Goal: Book appointment/travel/reservation

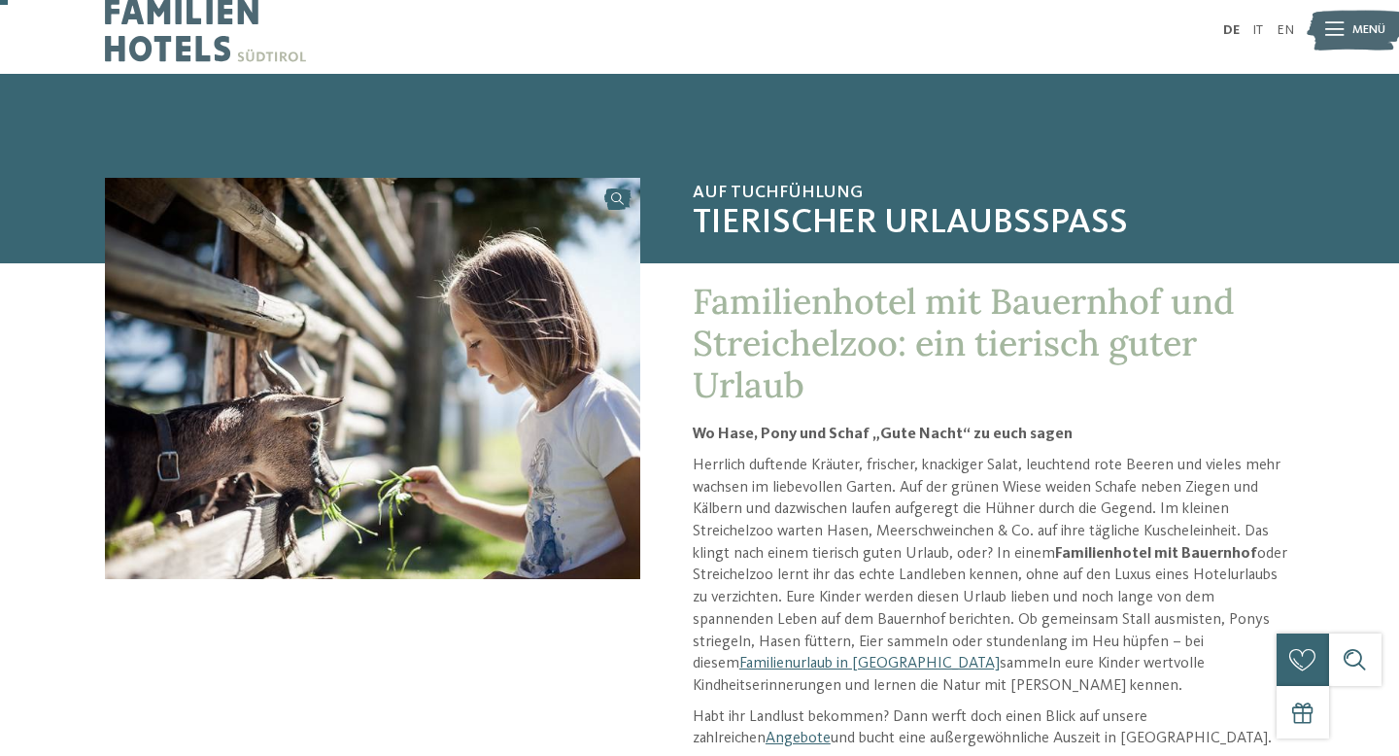
scroll to position [44, 0]
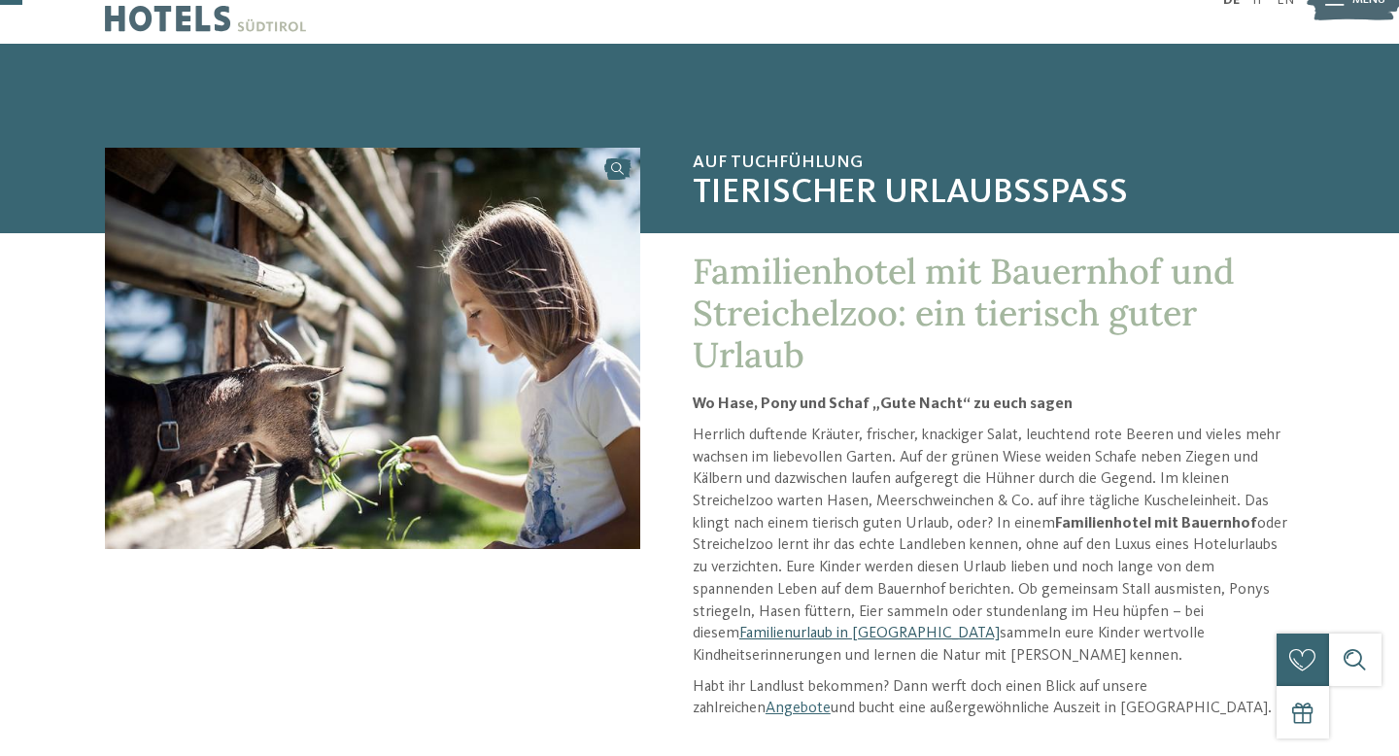
click at [1000, 626] on link "Familienurlaub in [GEOGRAPHIC_DATA]" at bounding box center [870, 634] width 260 height 16
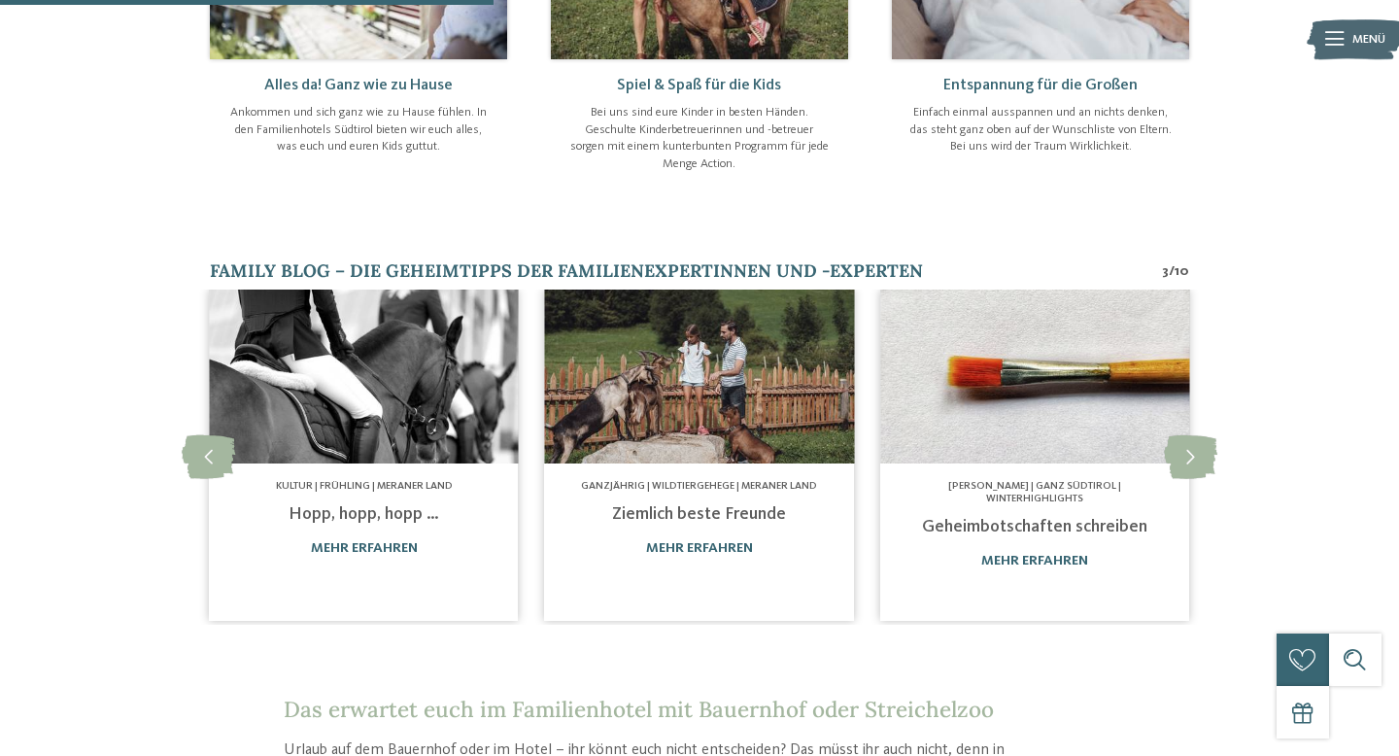
scroll to position [1026, 0]
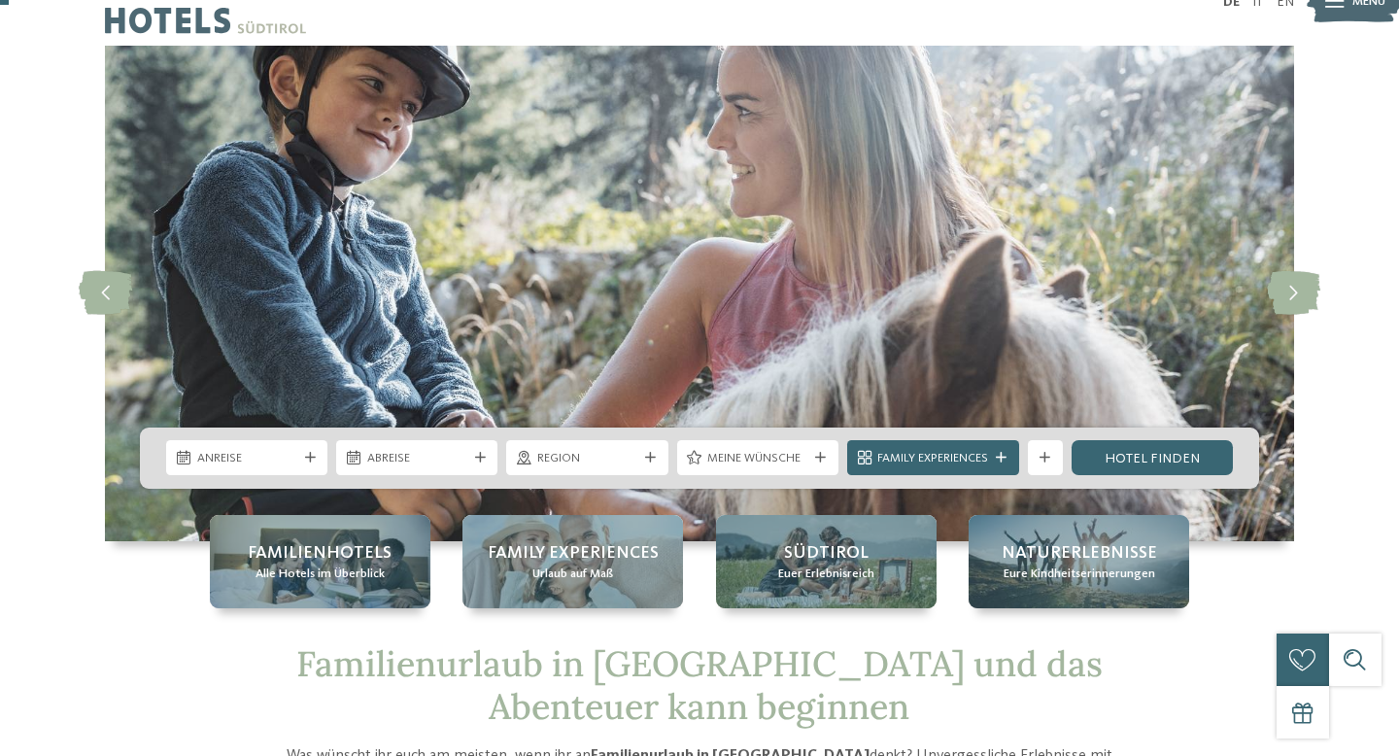
scroll to position [47, 0]
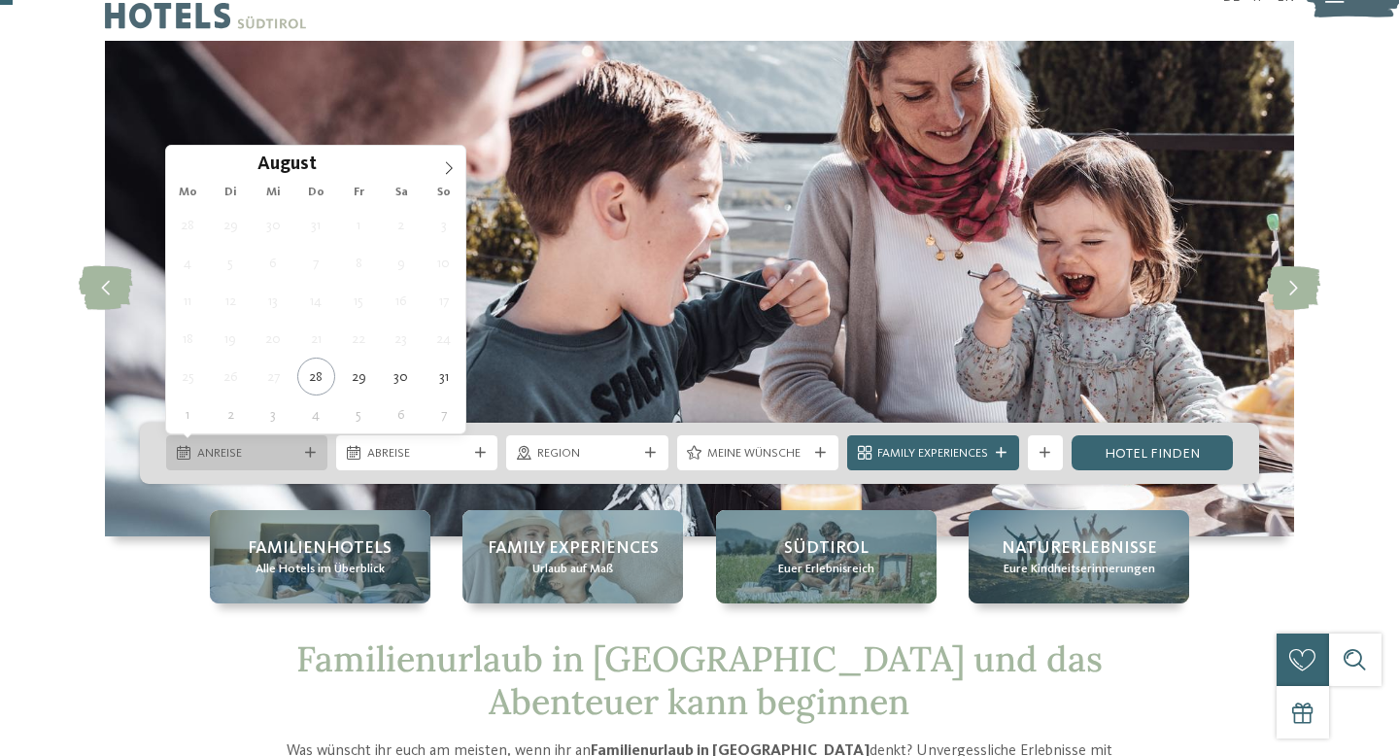
click at [277, 454] on span "Anreise" at bounding box center [247, 453] width 100 height 17
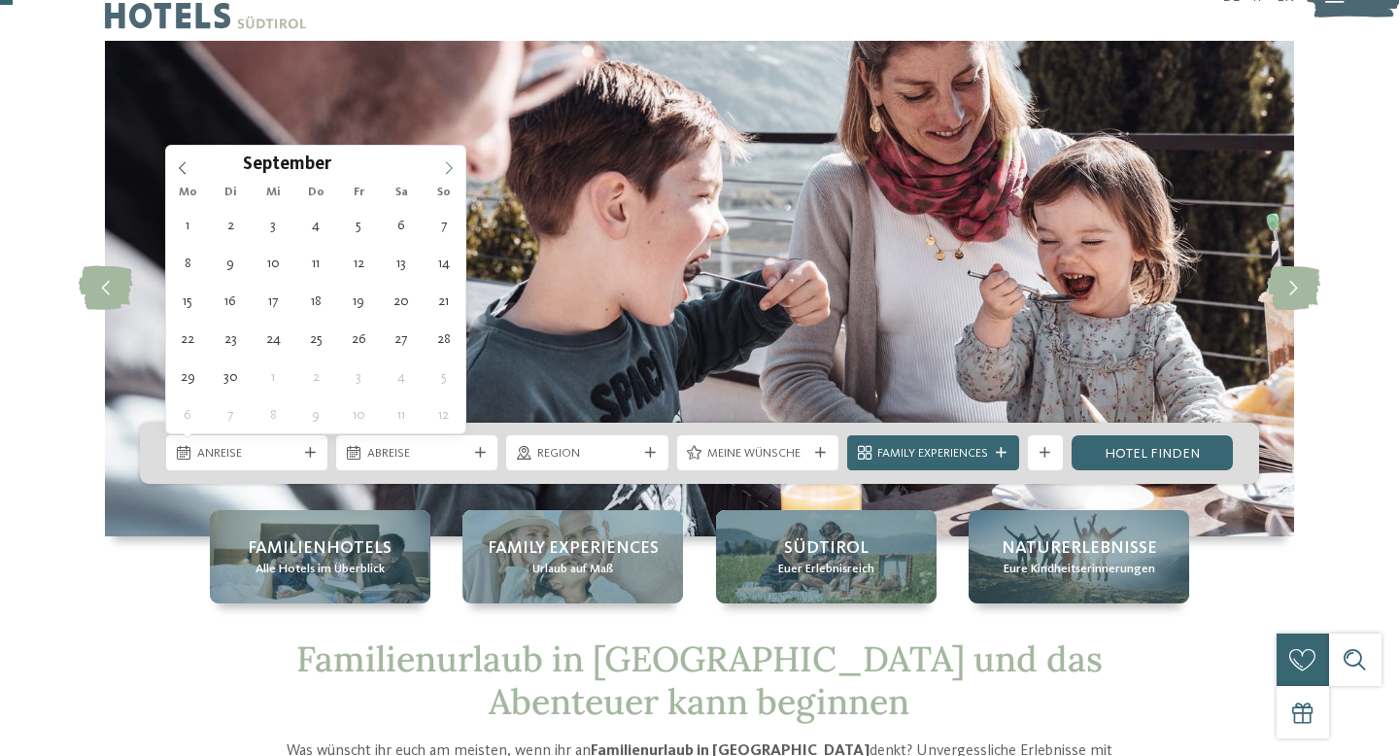
click at [453, 161] on icon at bounding box center [449, 168] width 14 height 14
type div "01.11.2025"
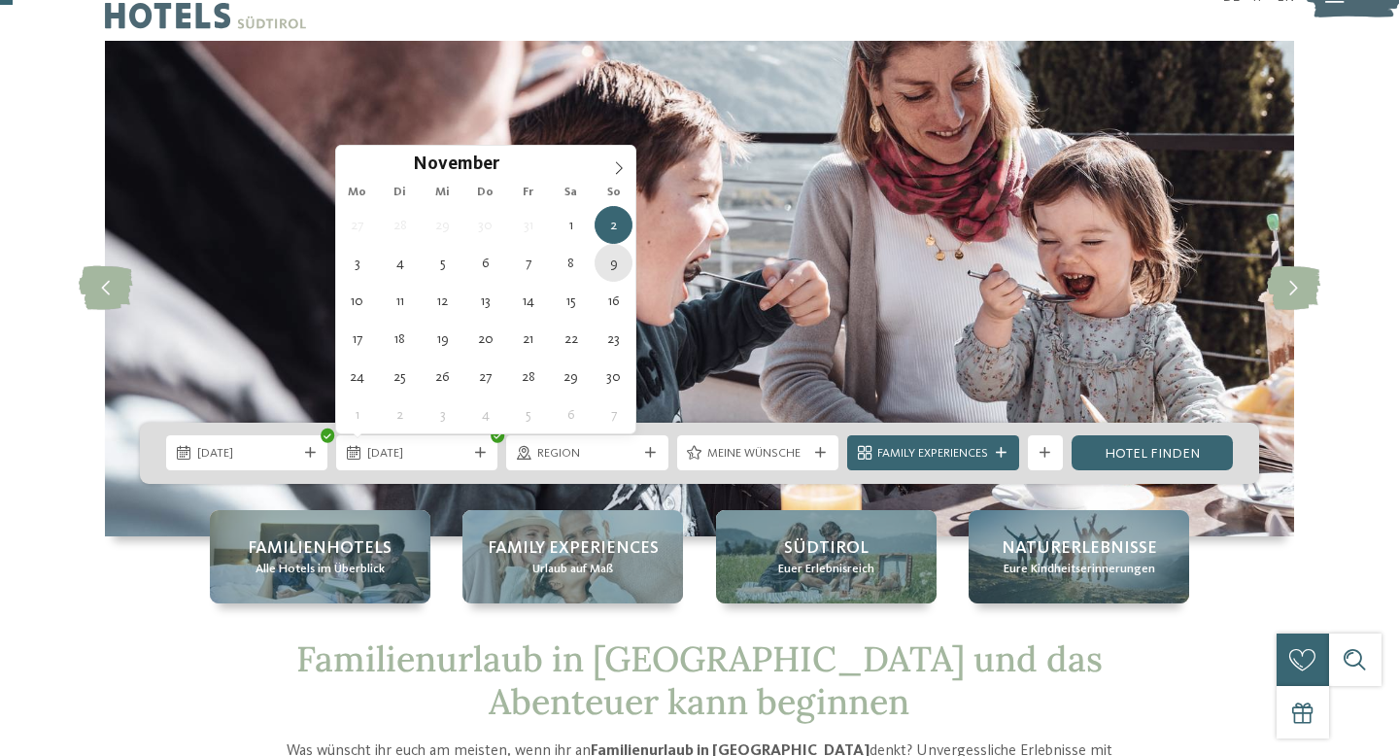
type div "09.11.2025"
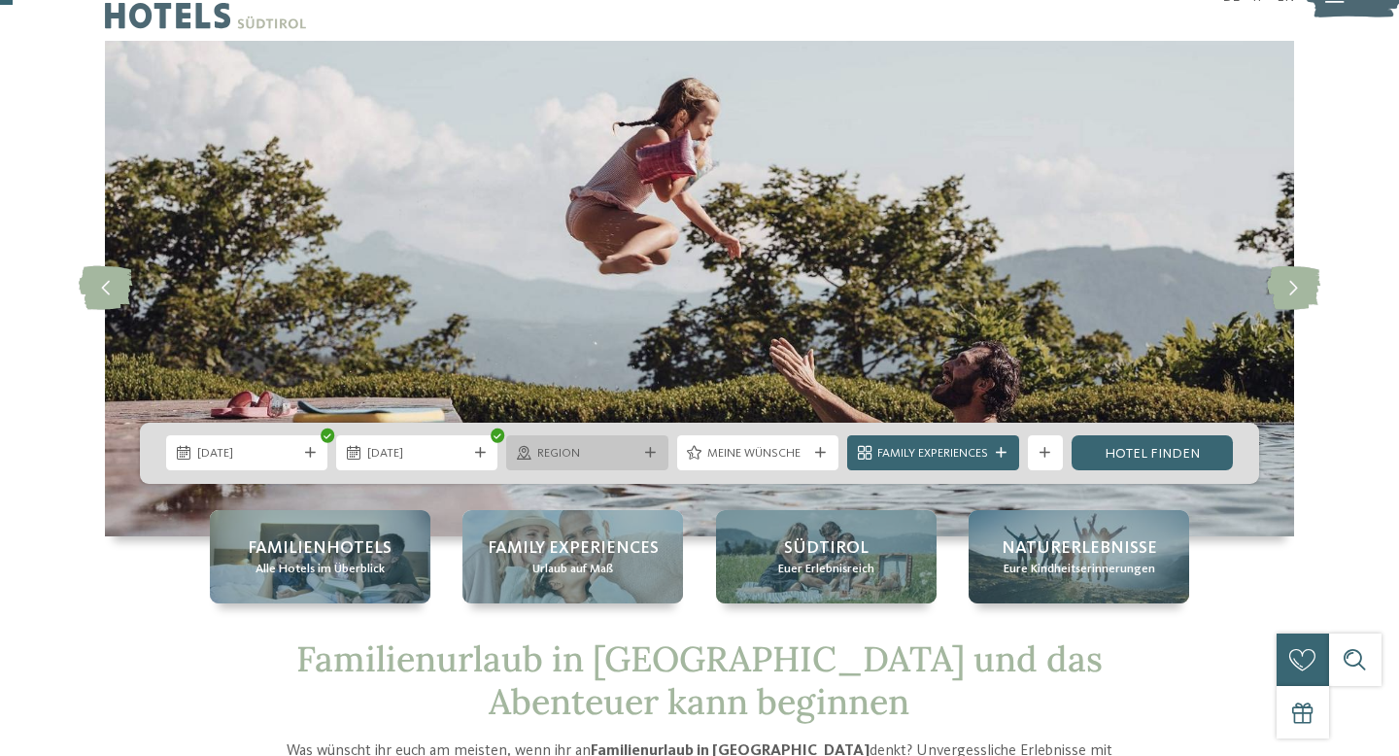
click at [656, 455] on div at bounding box center [650, 453] width 17 height 11
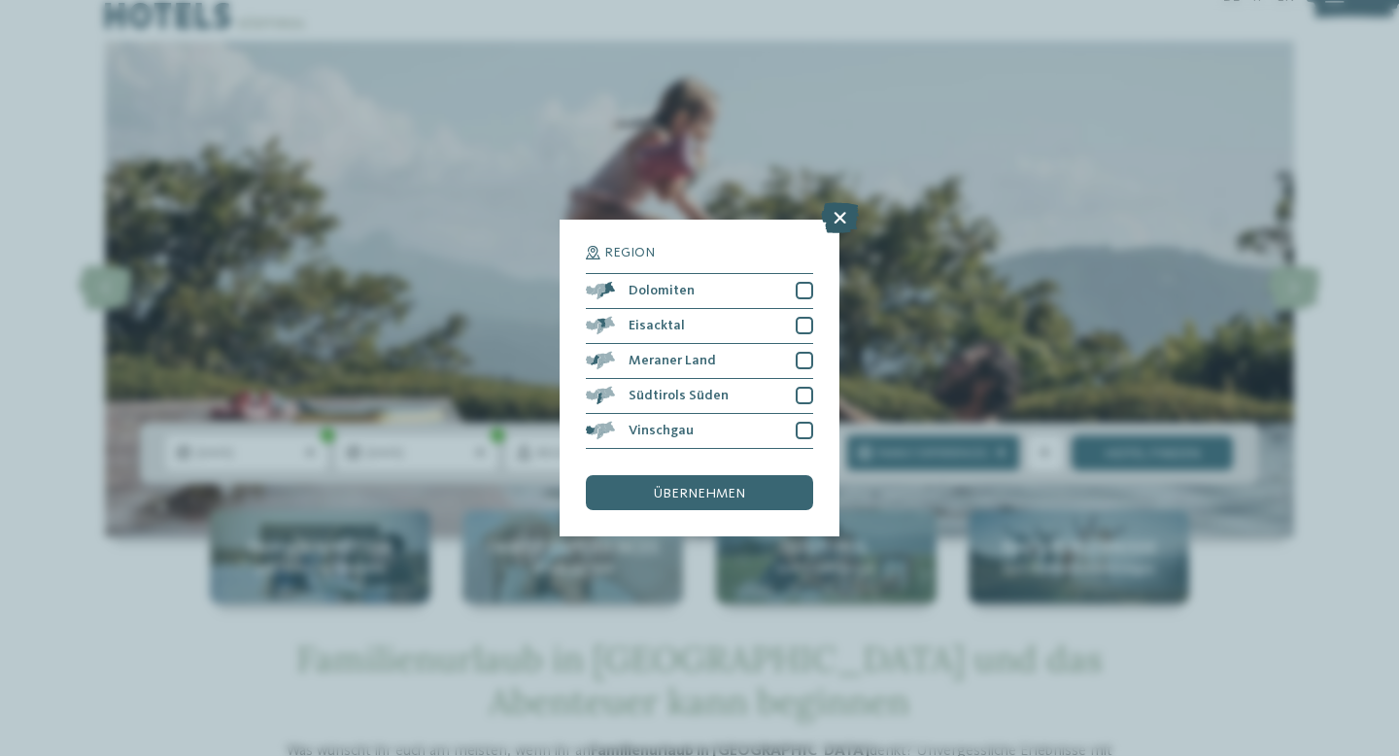
click at [832, 223] on icon at bounding box center [840, 217] width 38 height 31
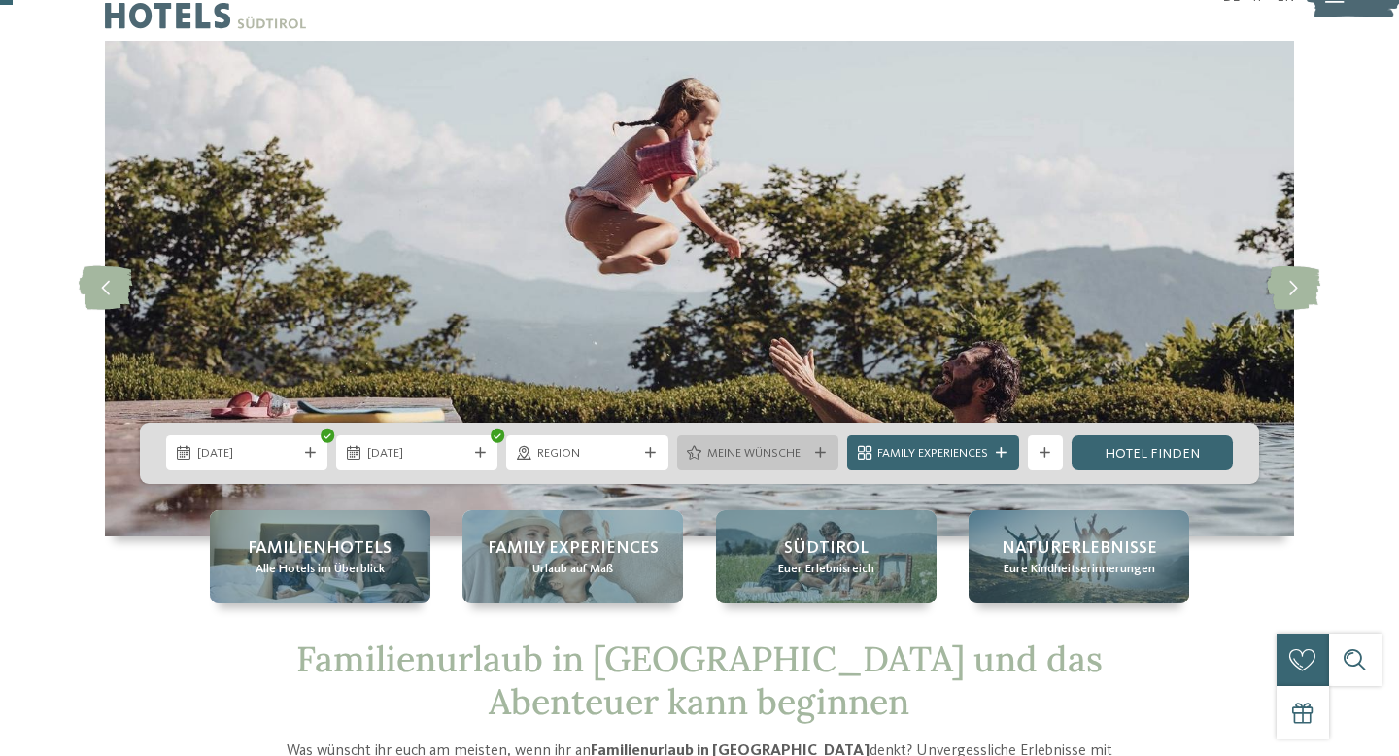
click at [817, 459] on div "Meine Wünsche" at bounding box center [757, 452] width 161 height 35
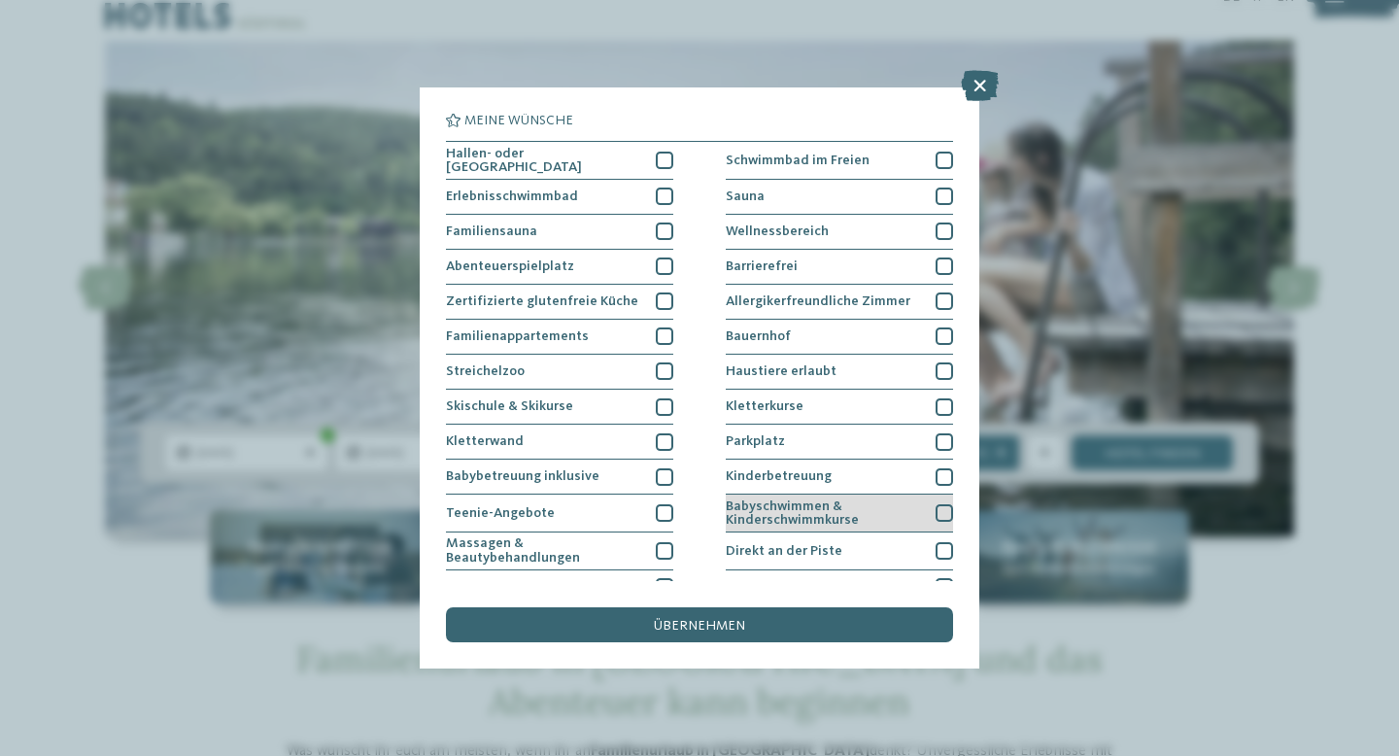
click at [902, 515] on span "Babyschwimmen & Kinderschwimmkurse" at bounding box center [824, 513] width 197 height 28
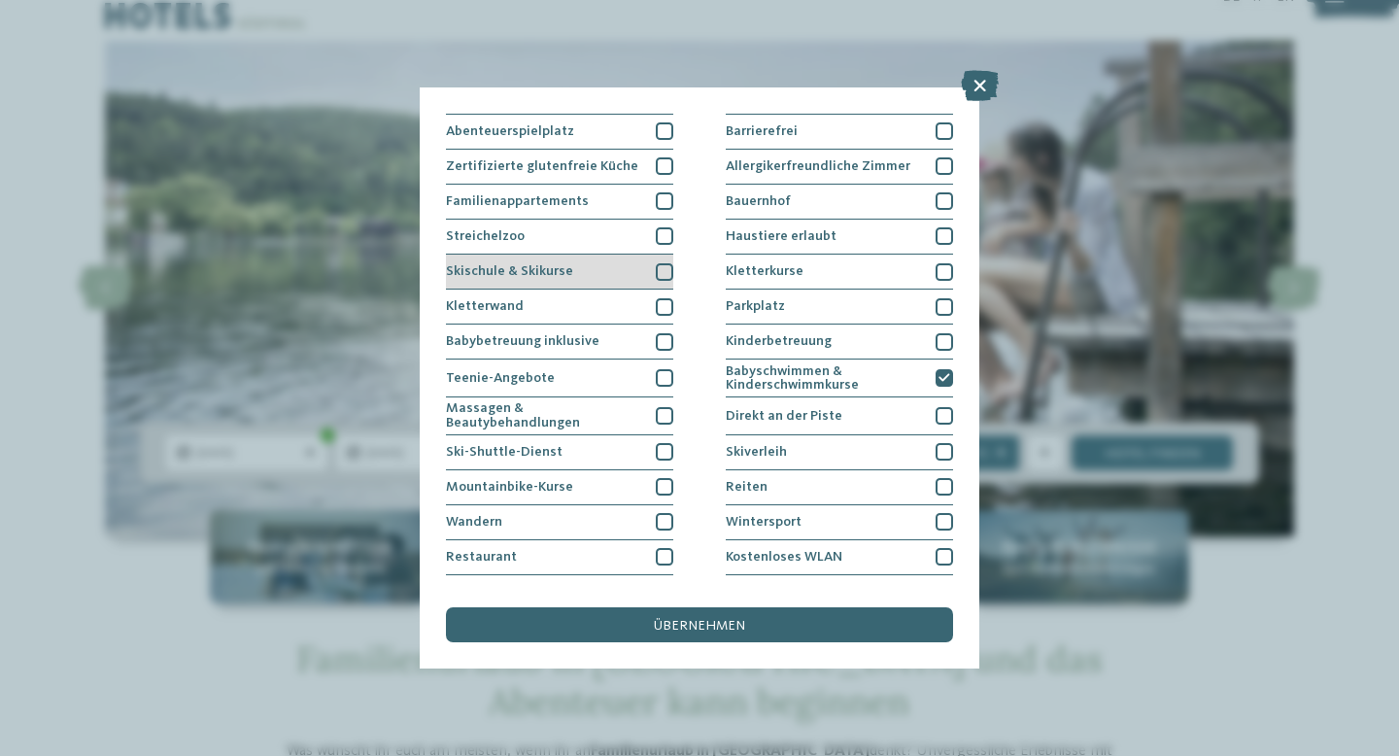
scroll to position [161, 0]
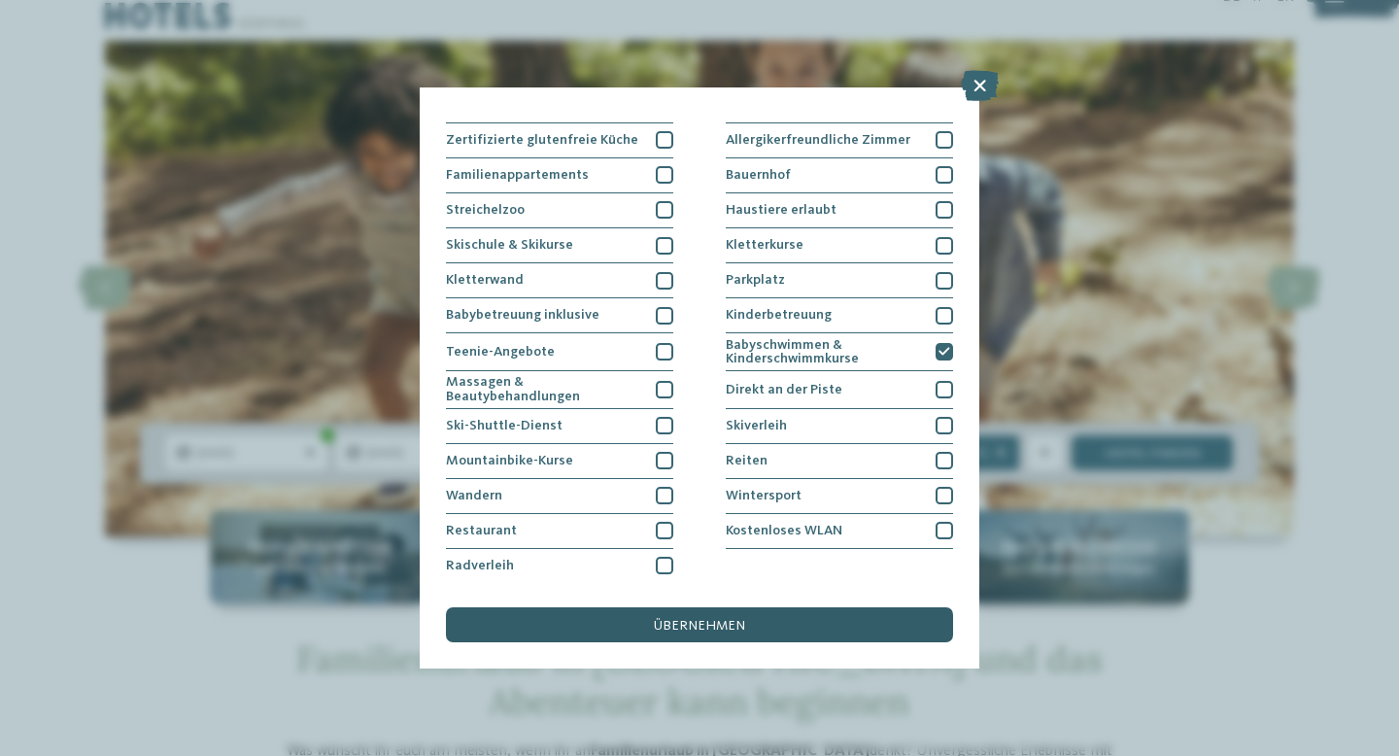
click at [744, 630] on div "übernehmen" at bounding box center [699, 624] width 507 height 35
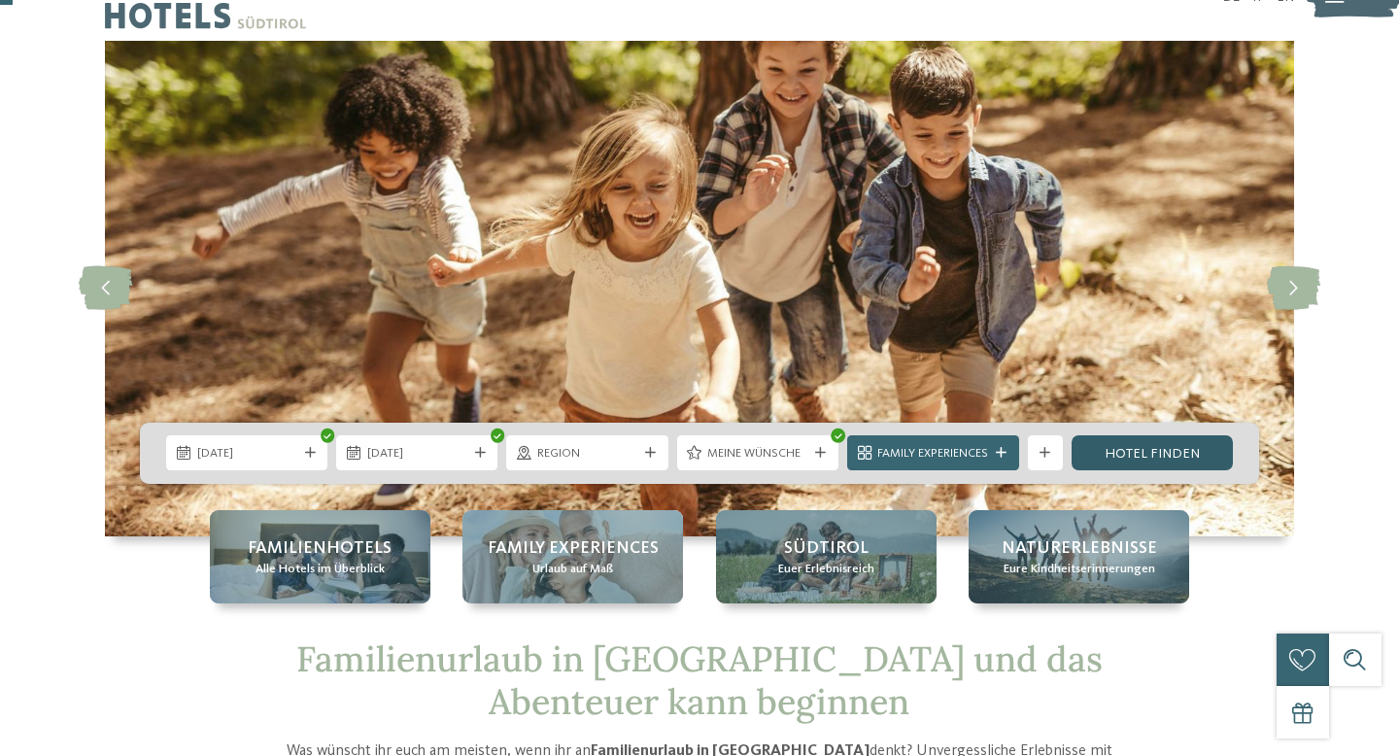
click at [1142, 458] on link "Hotel finden" at bounding box center [1152, 452] width 161 height 35
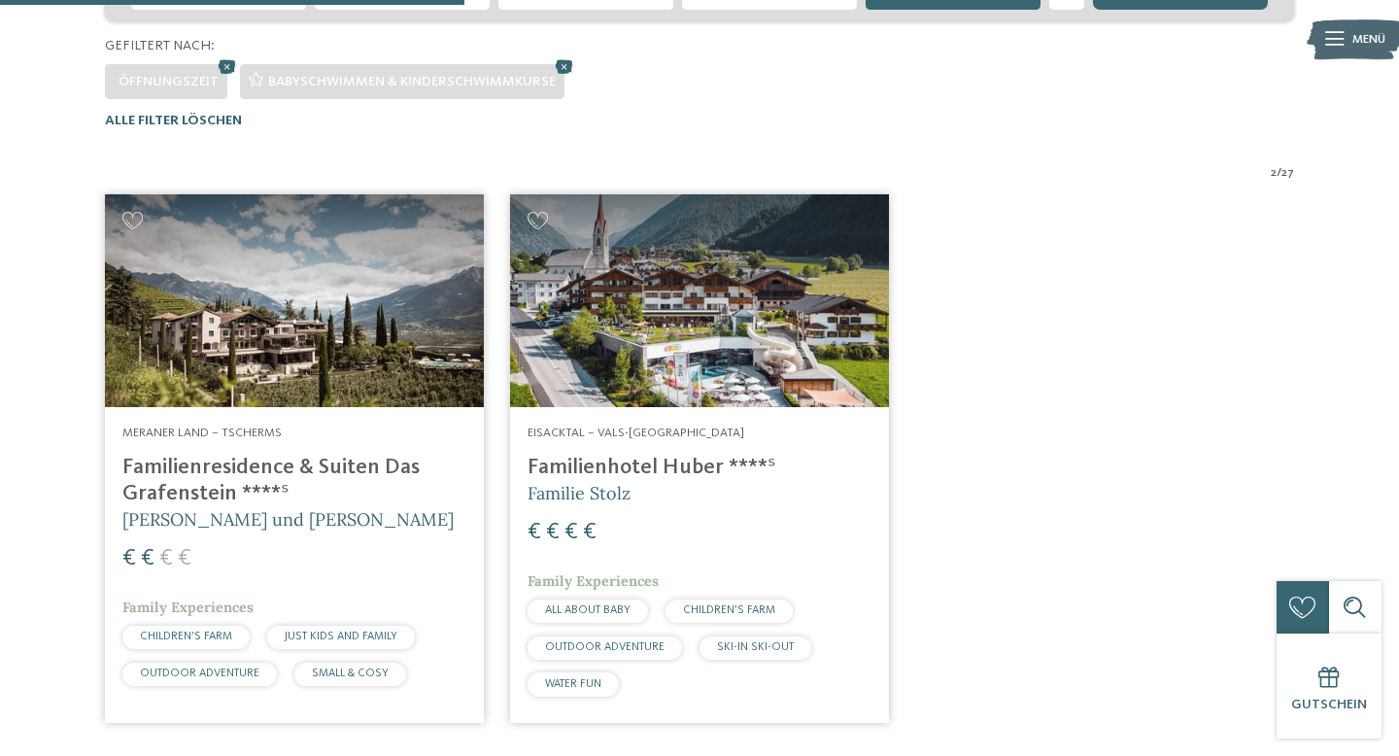
scroll to position [495, 0]
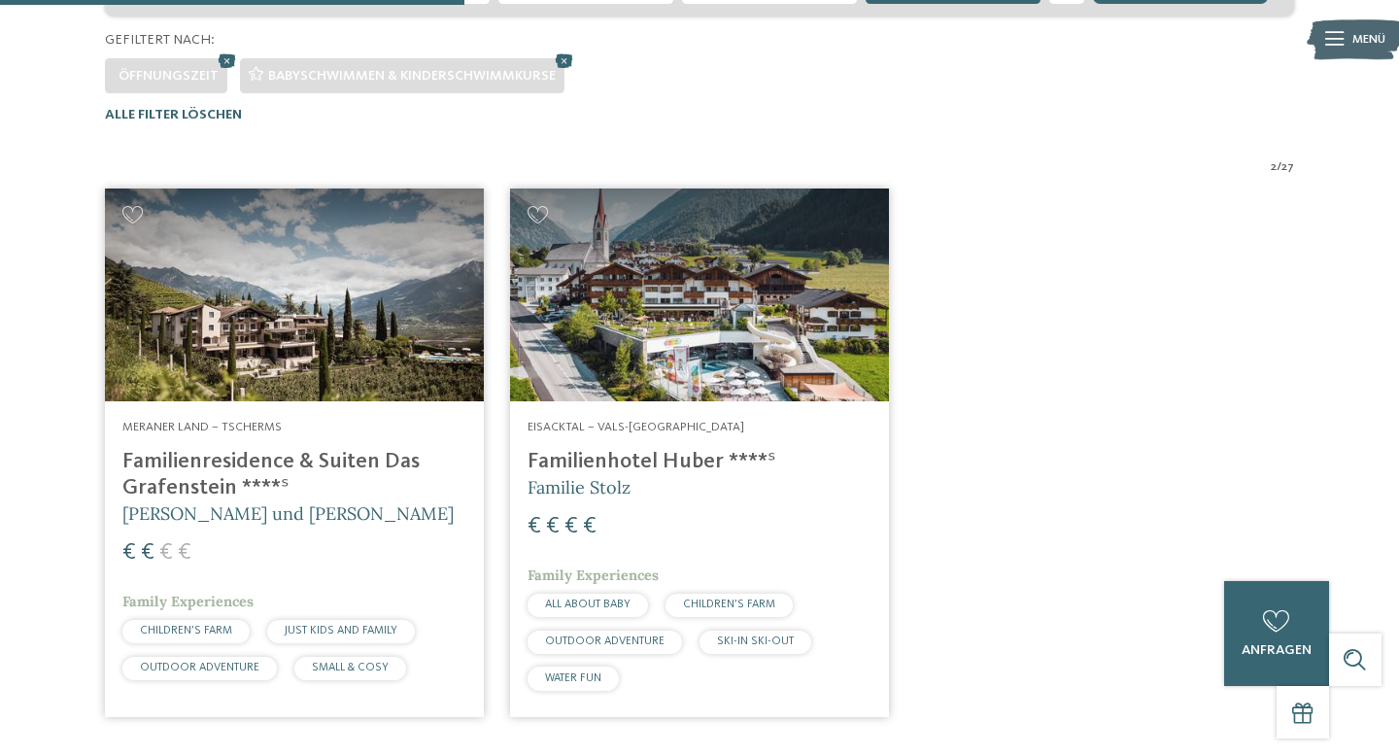
click at [657, 467] on h4 "Familienhotel Huber ****ˢ" at bounding box center [700, 462] width 344 height 26
click at [315, 471] on h4 "Familienresidence & Suiten Das Grafenstein ****ˢ" at bounding box center [294, 475] width 344 height 52
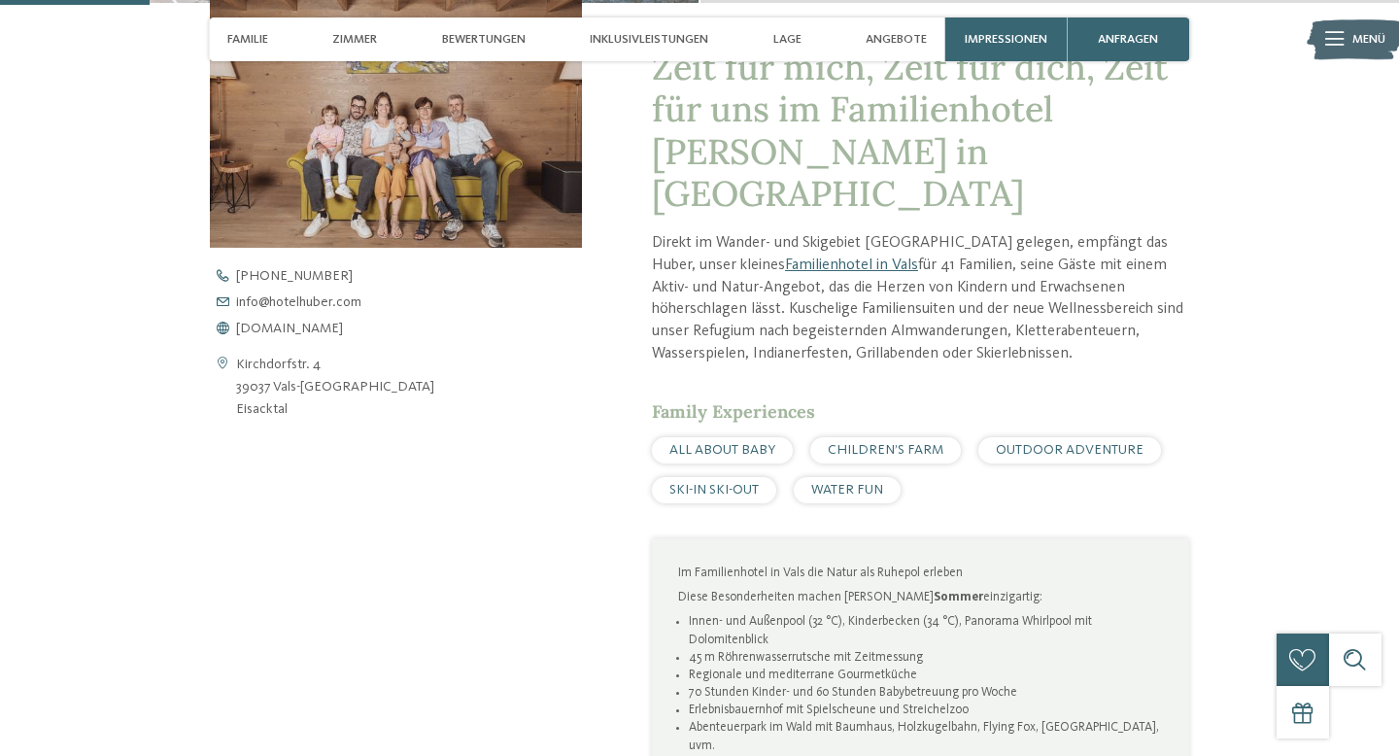
scroll to position [612, 0]
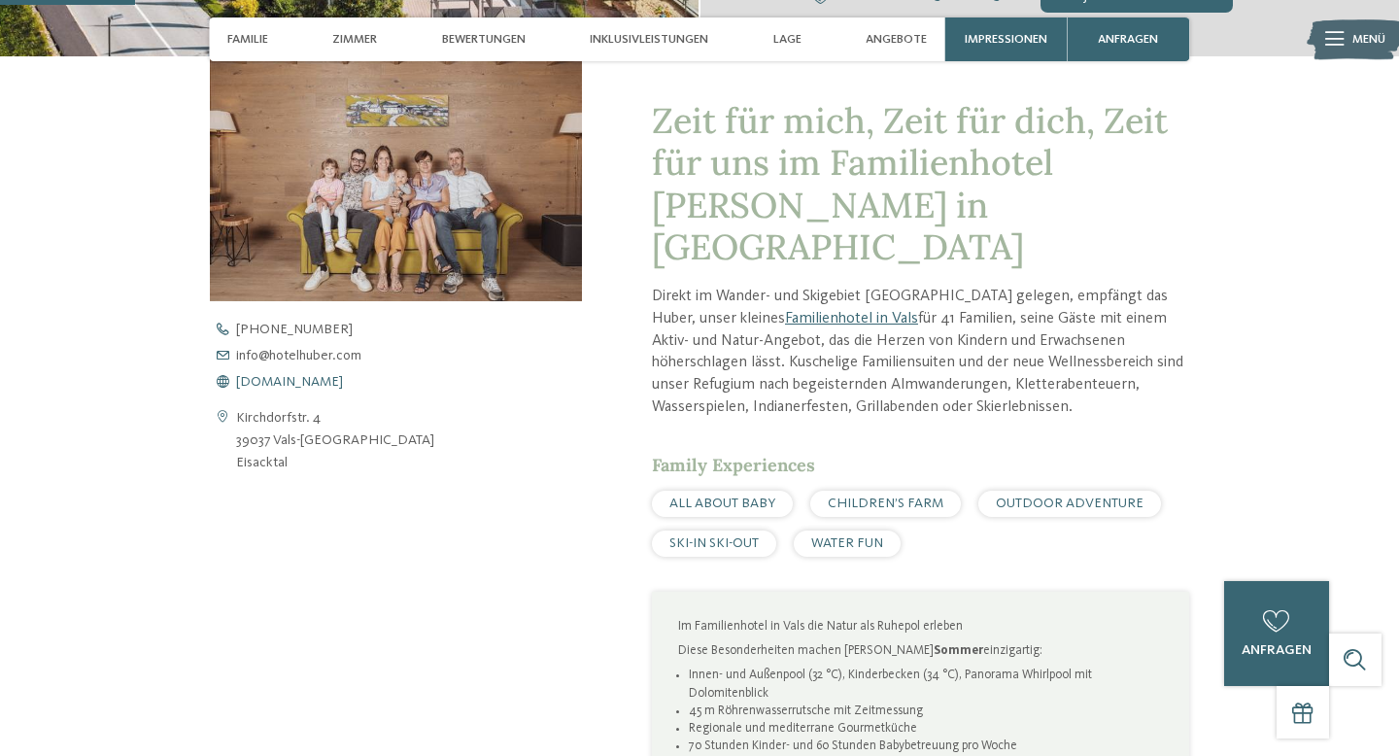
click at [308, 384] on span "www.hotelhuber.com" at bounding box center [289, 382] width 107 height 14
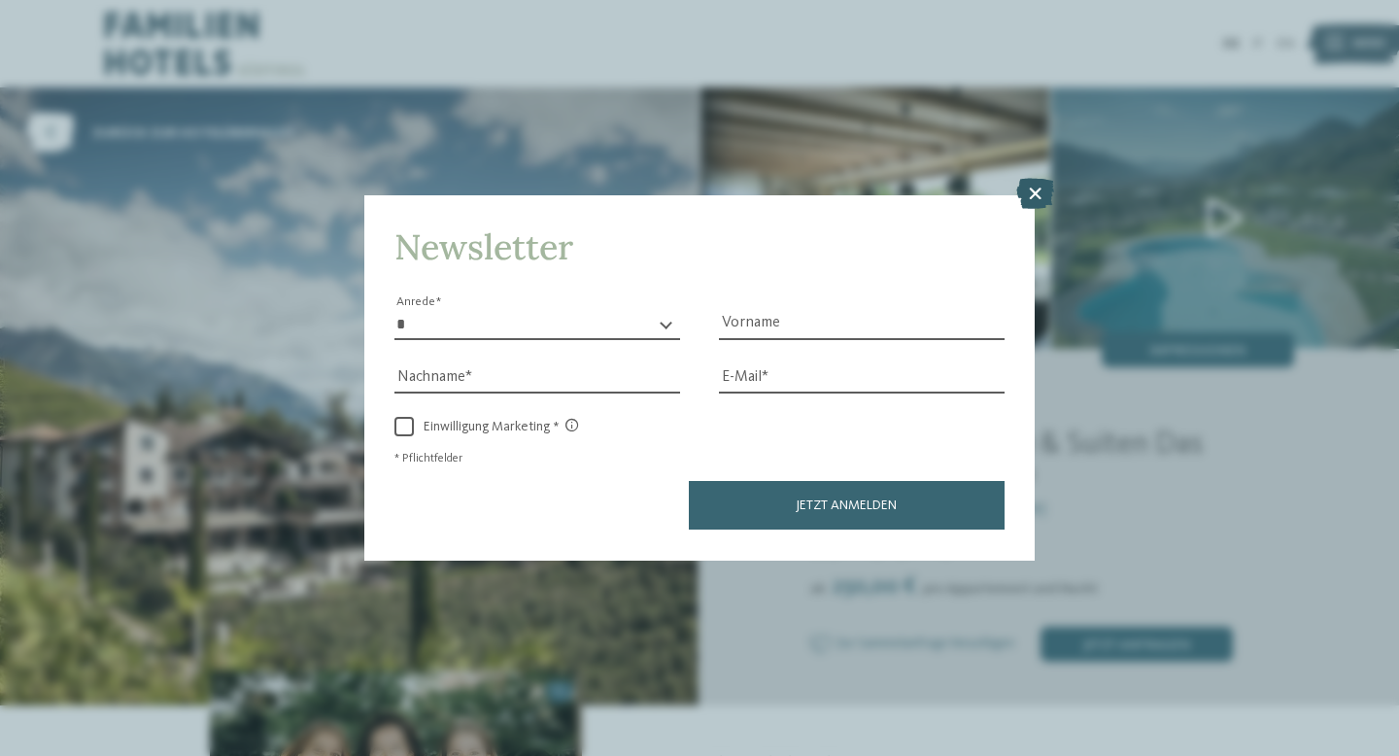
click at [1039, 193] on icon at bounding box center [1035, 194] width 38 height 31
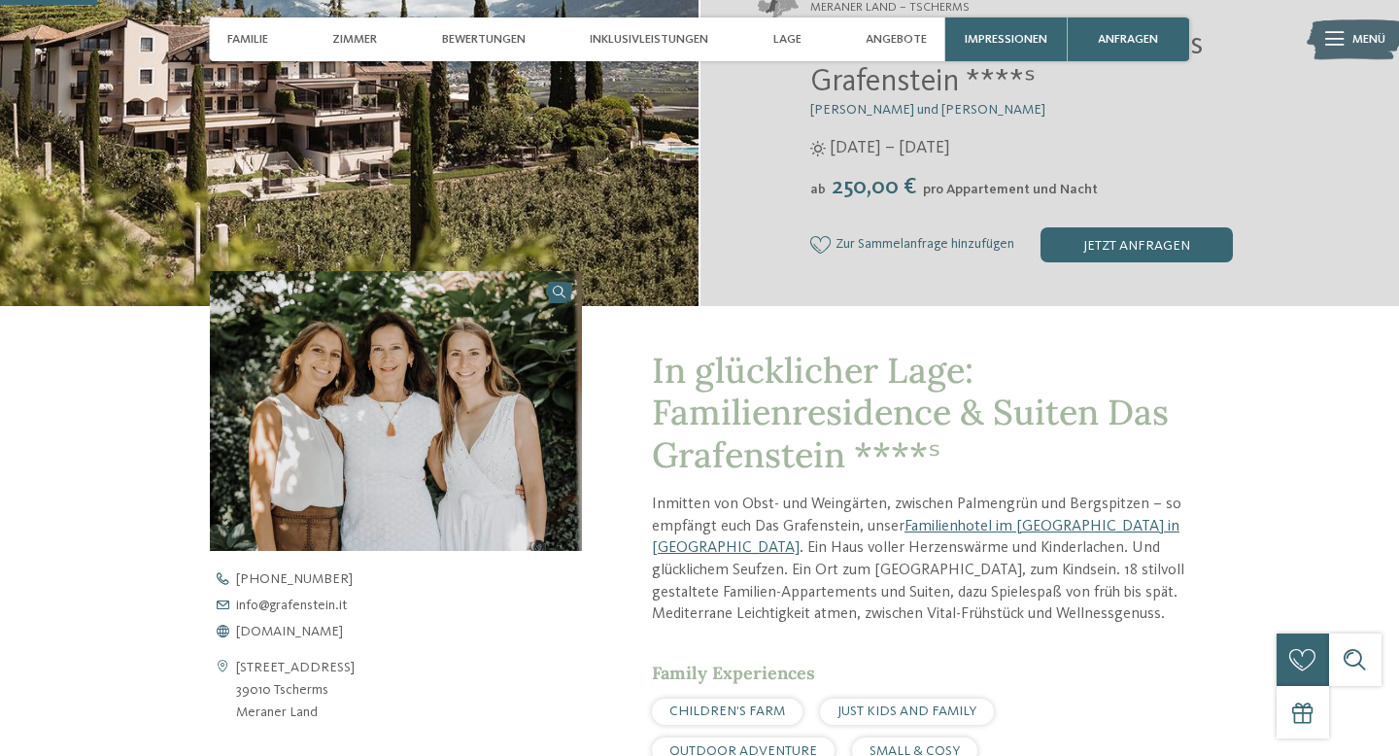
scroll to position [443, 0]
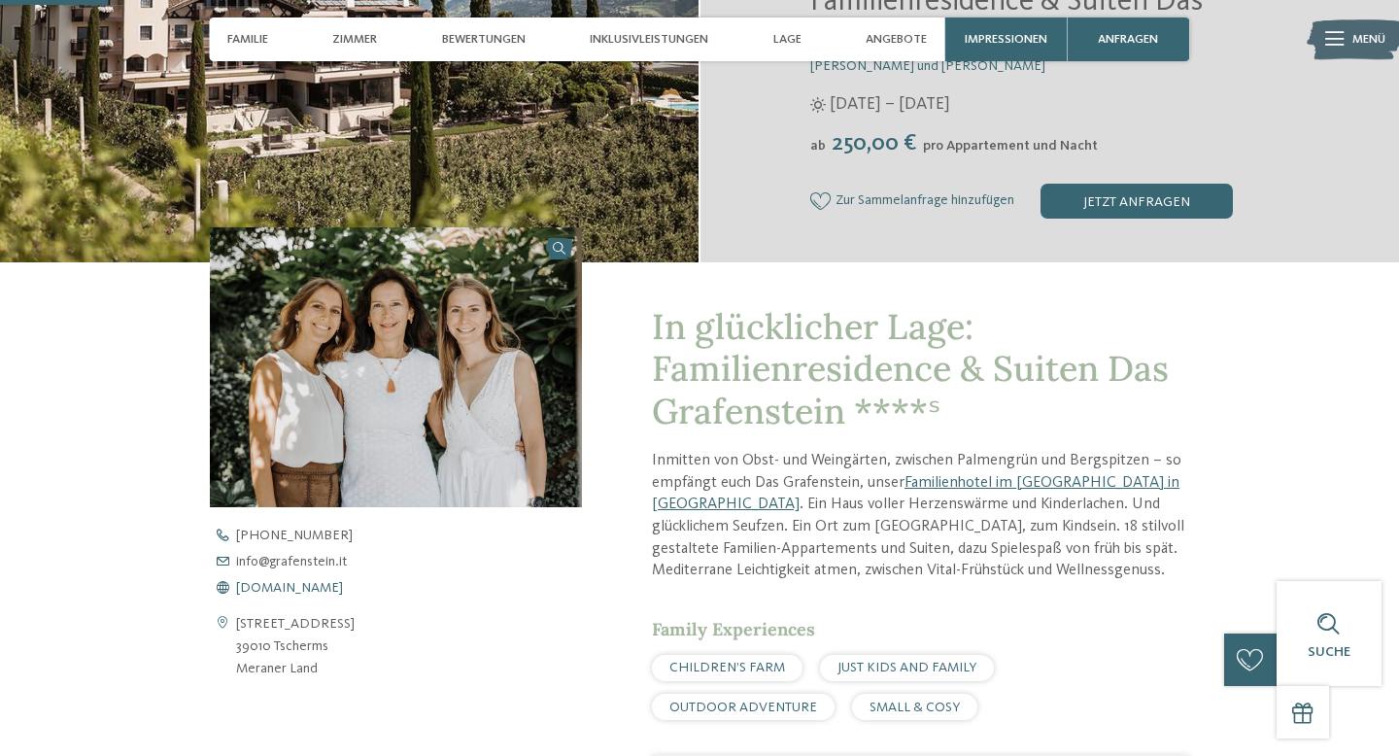
click at [319, 587] on span "[DOMAIN_NAME]" at bounding box center [289, 588] width 107 height 14
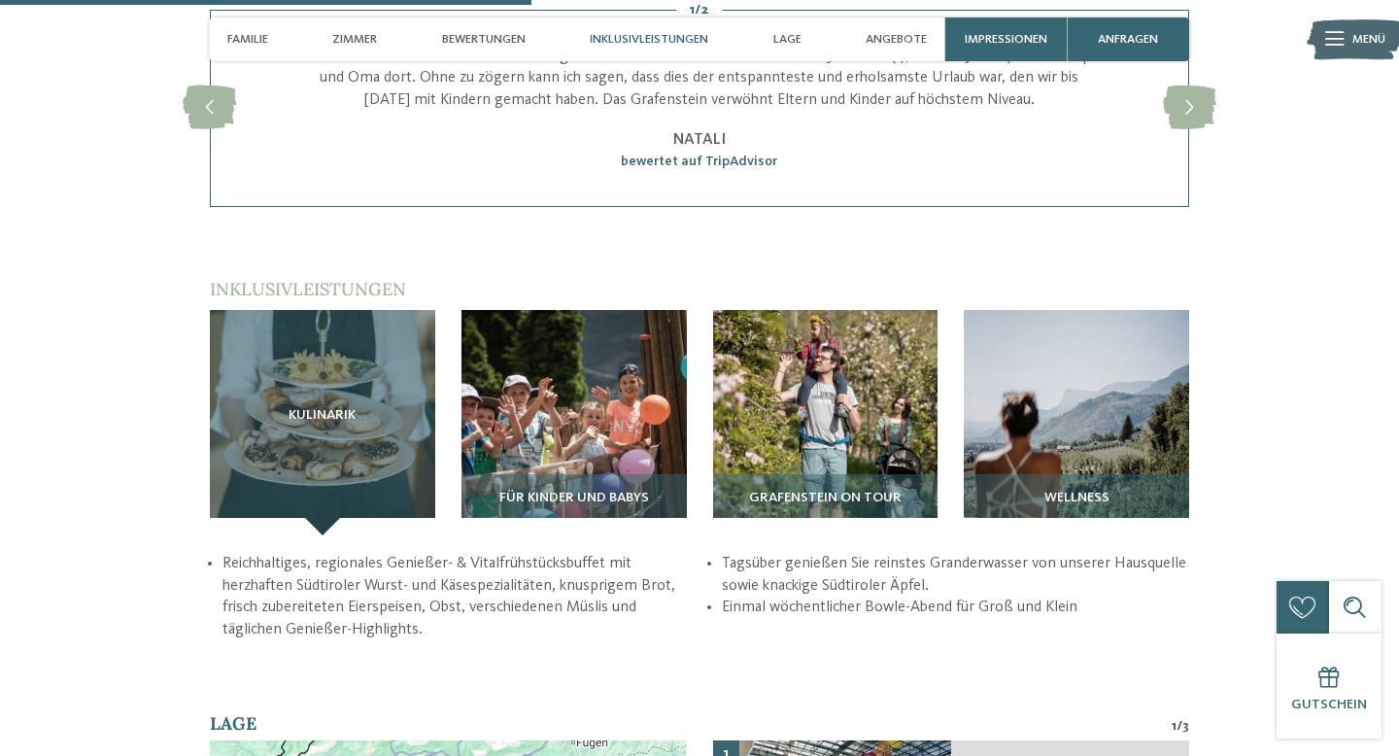
scroll to position [2310, 0]
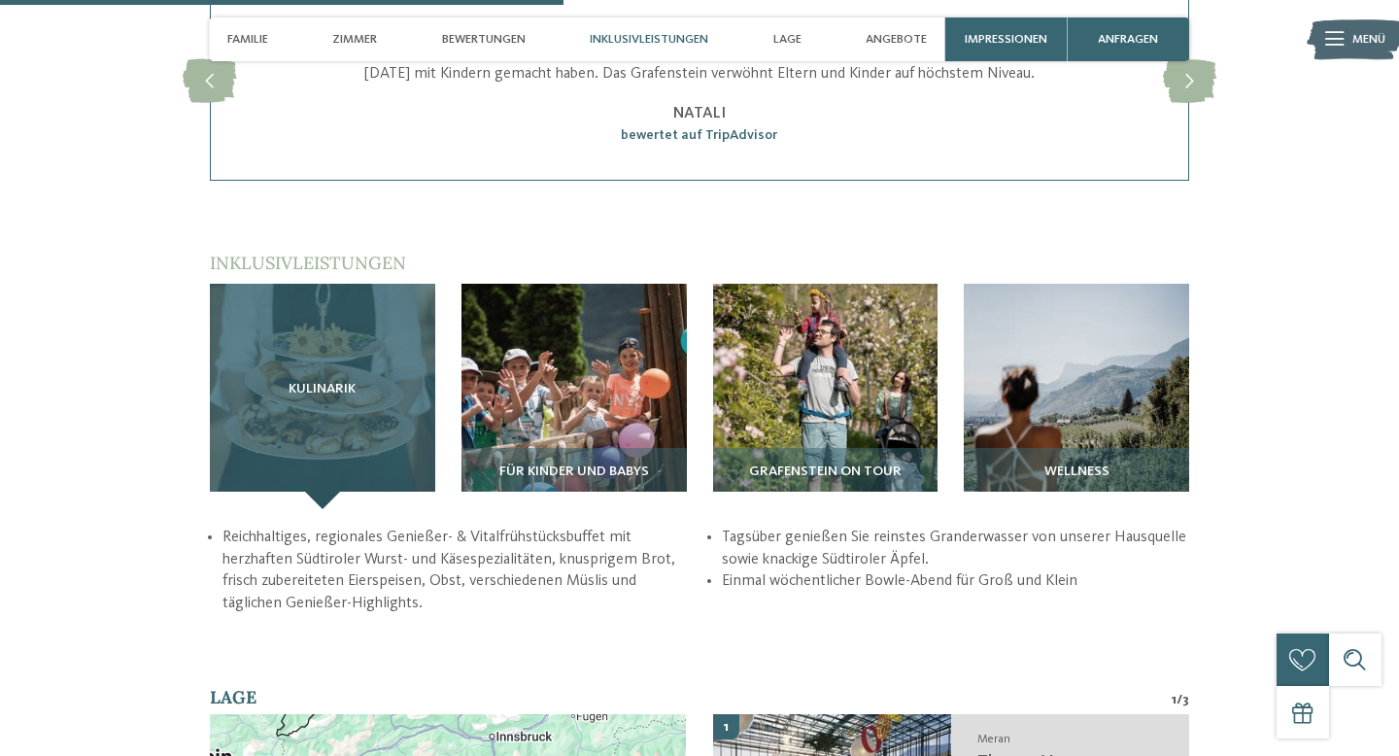
click at [313, 351] on div "Kulinarik" at bounding box center [322, 396] width 225 height 225
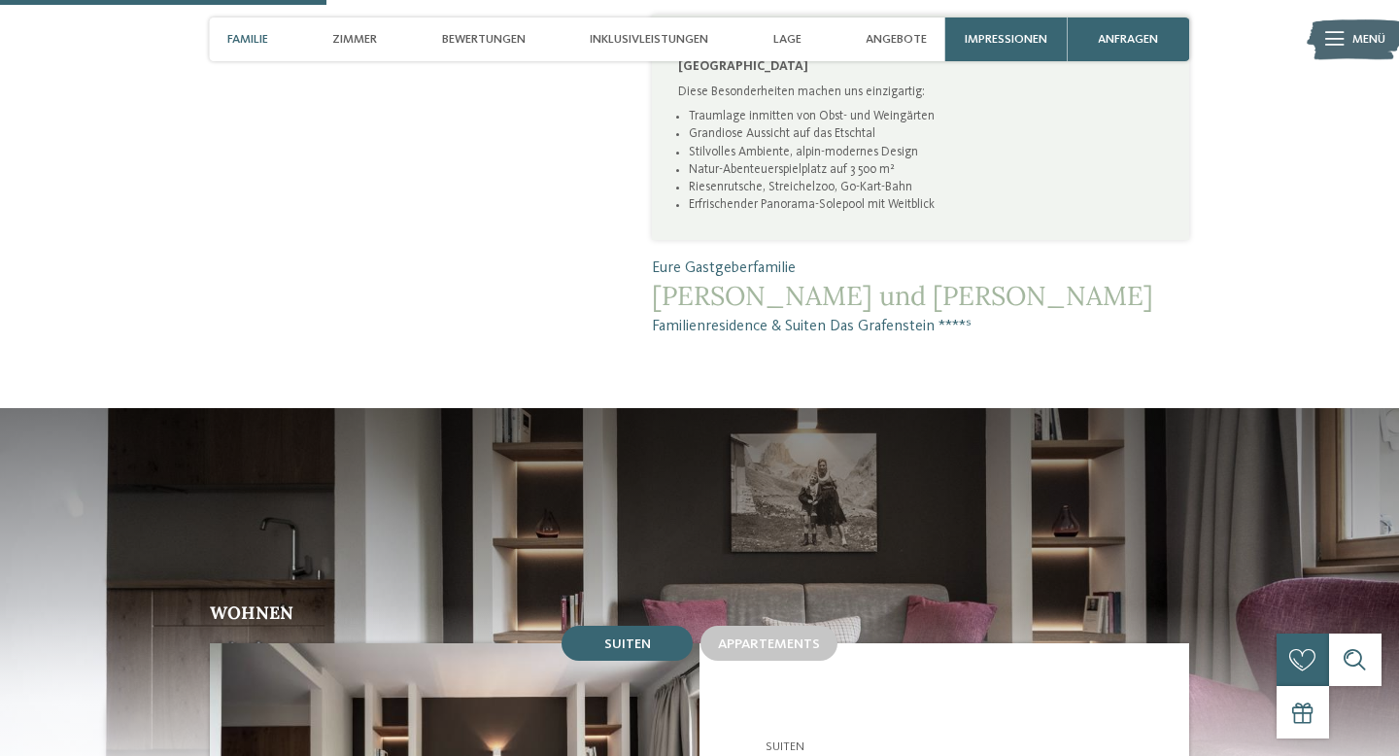
scroll to position [1033, 0]
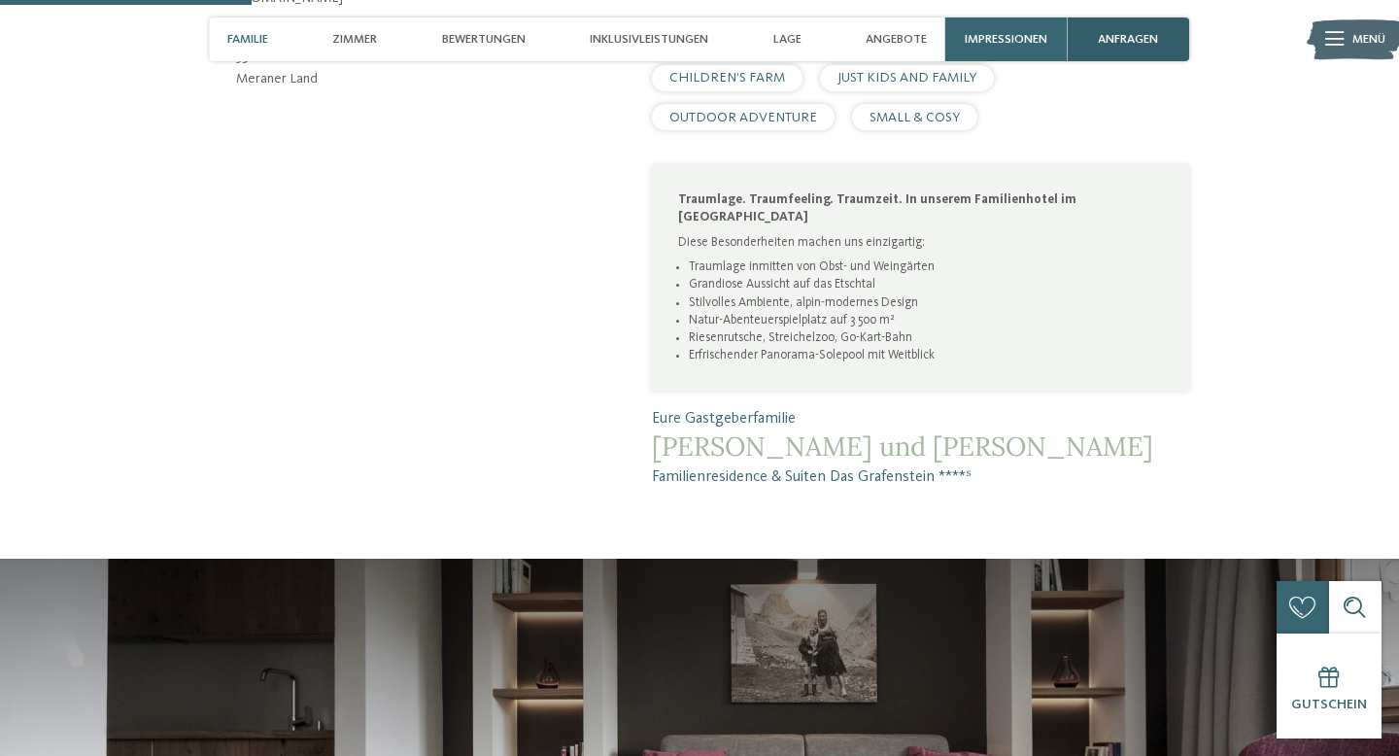
click at [1142, 44] on span "anfragen" at bounding box center [1128, 39] width 60 height 15
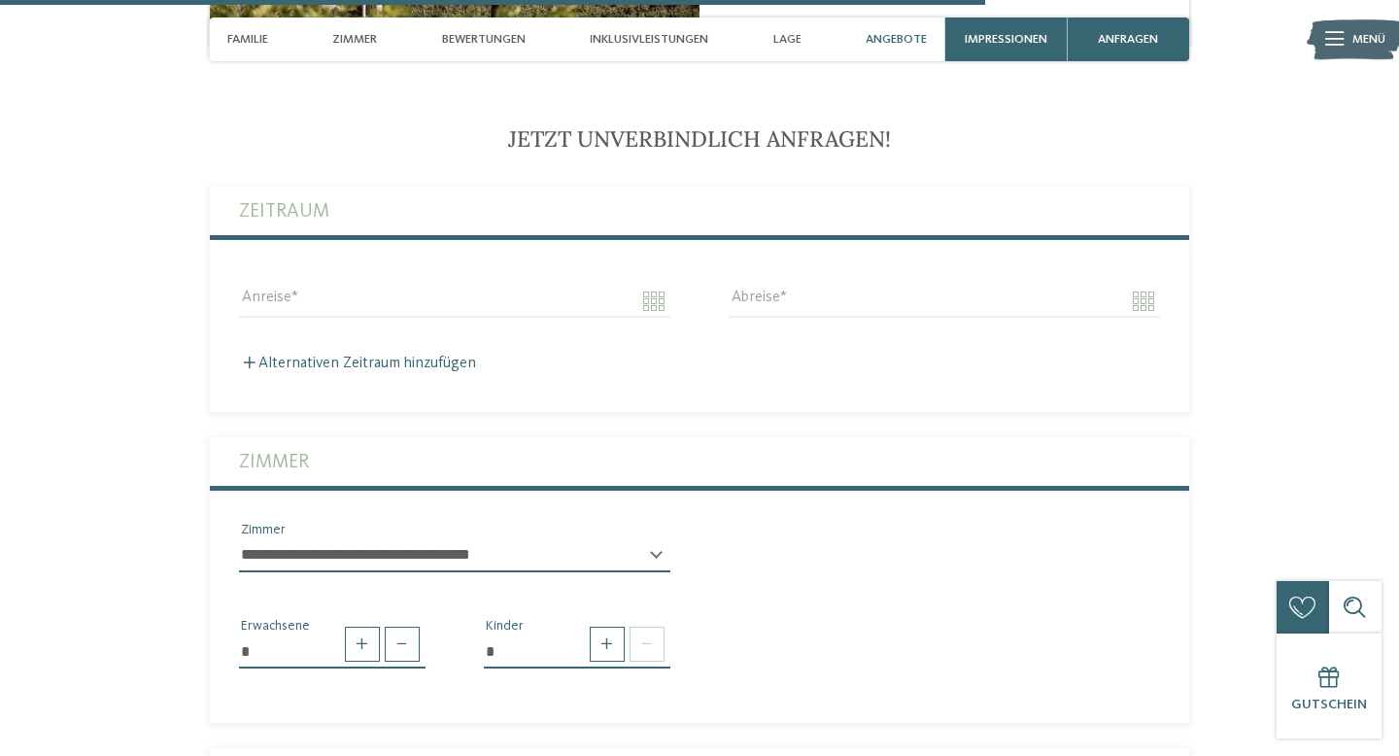
scroll to position [4043, 0]
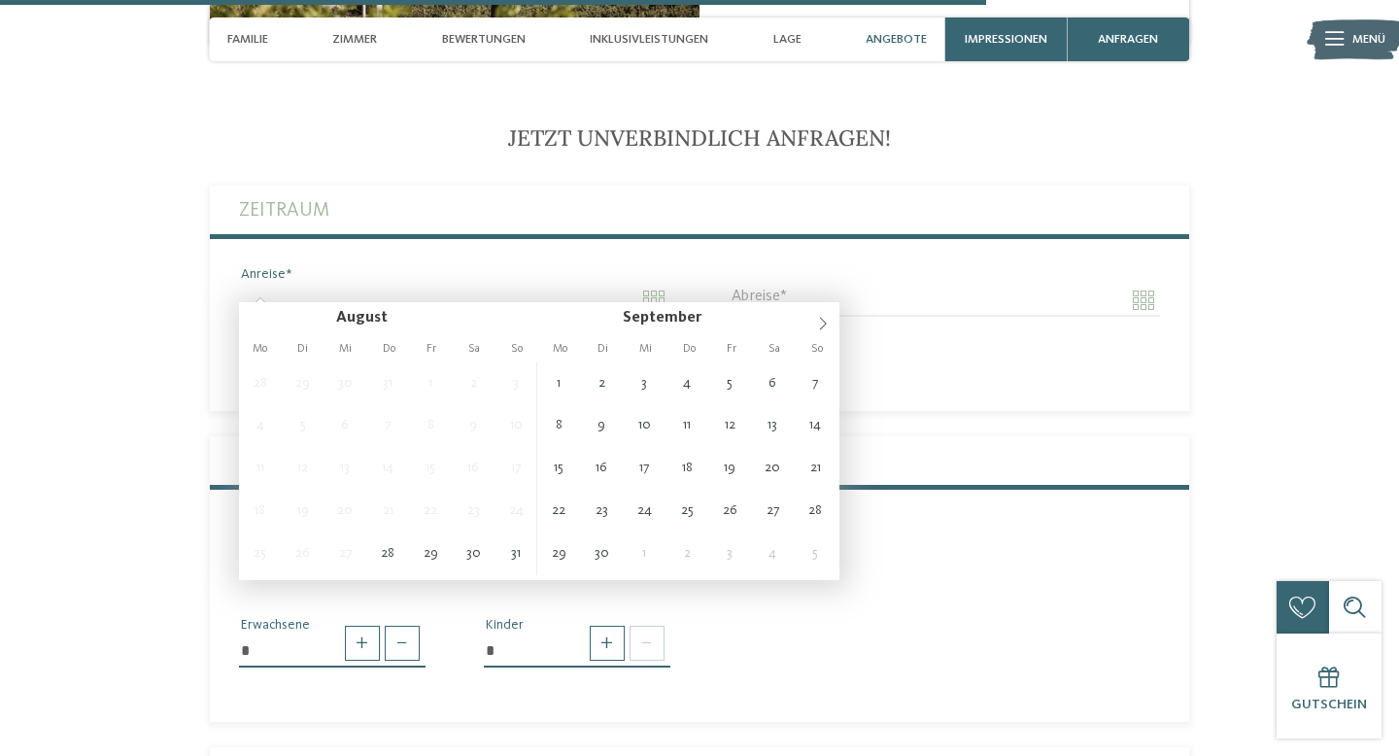
click at [369, 284] on input "Anreise" at bounding box center [454, 300] width 431 height 33
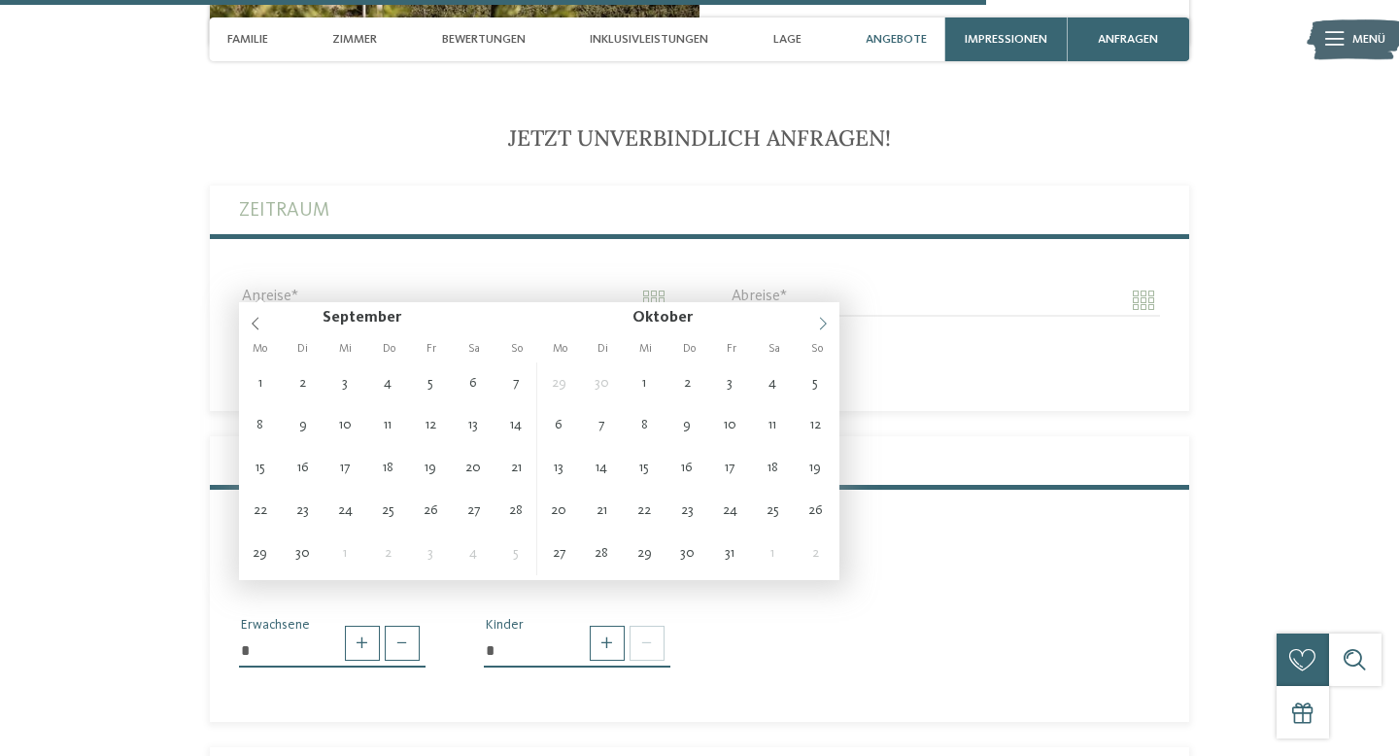
click at [812, 322] on span at bounding box center [823, 318] width 33 height 33
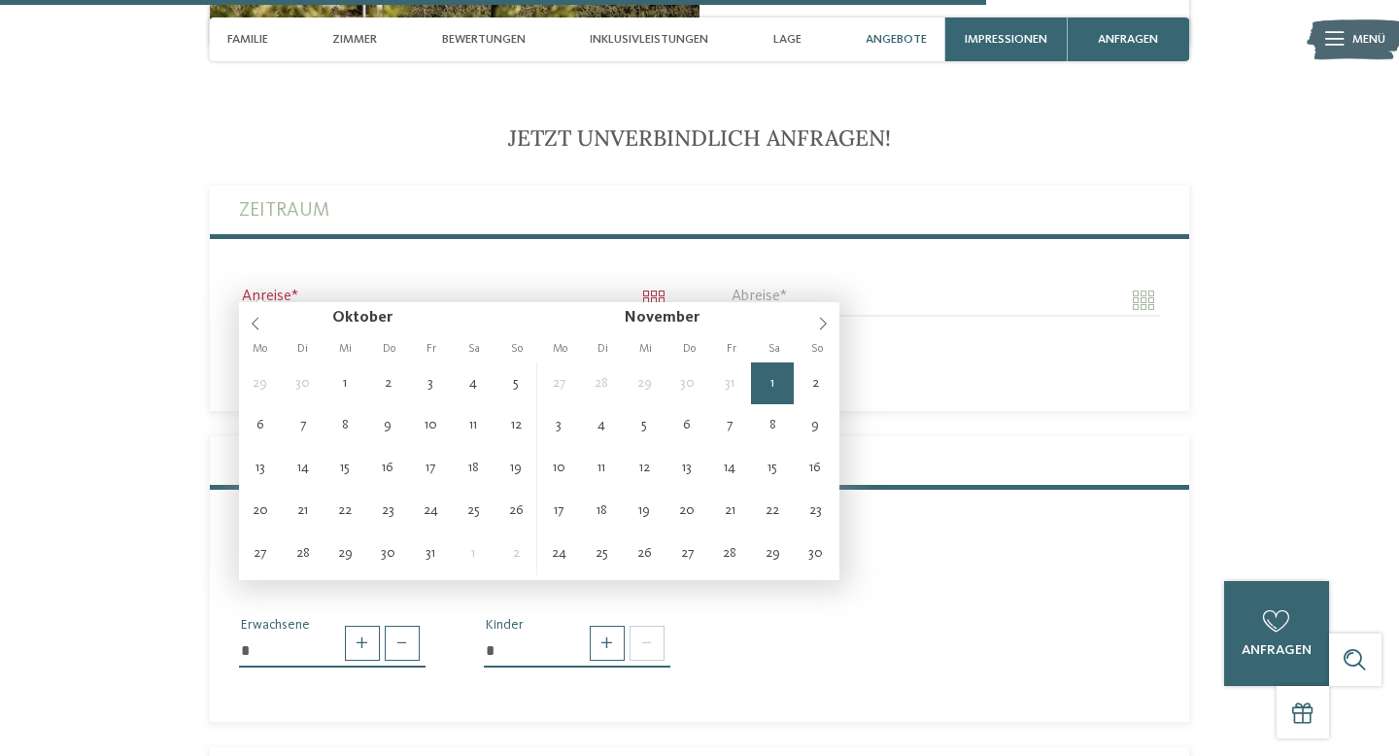
type input "**********"
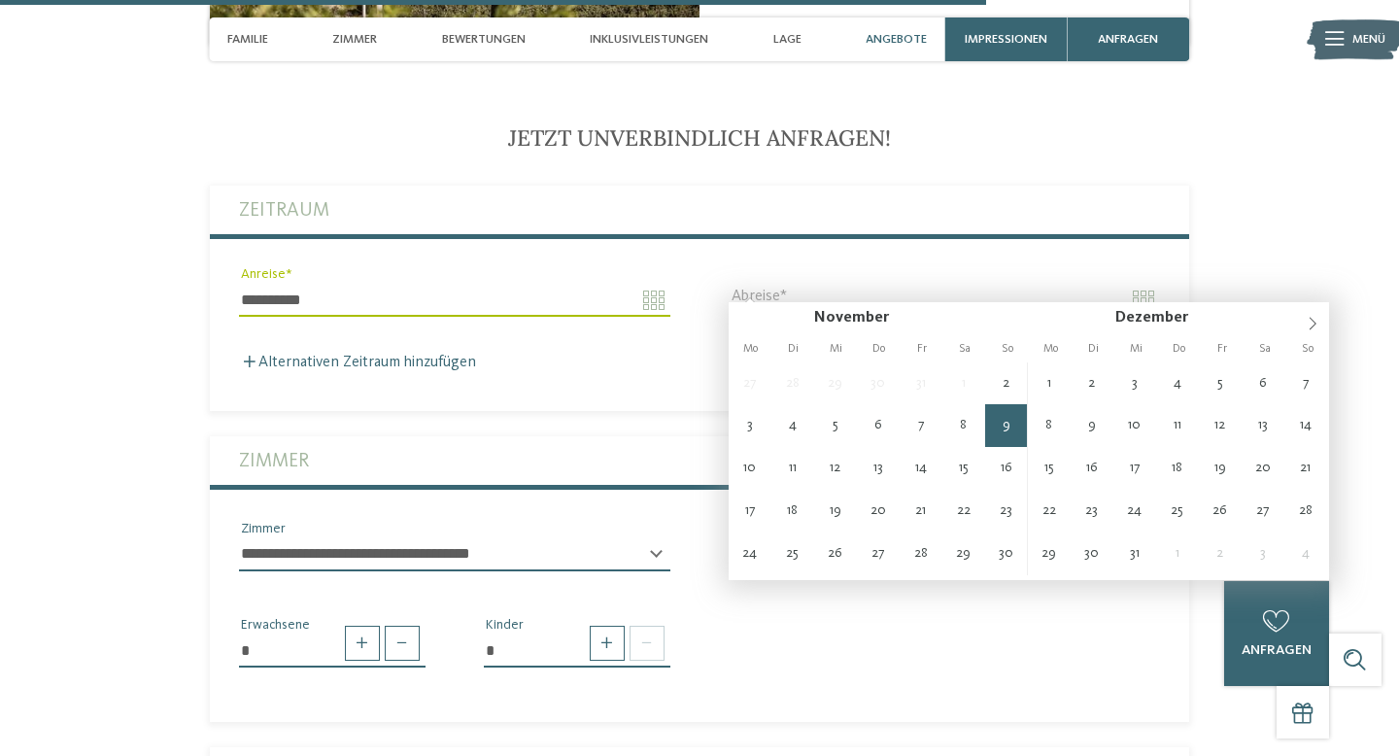
type input "**********"
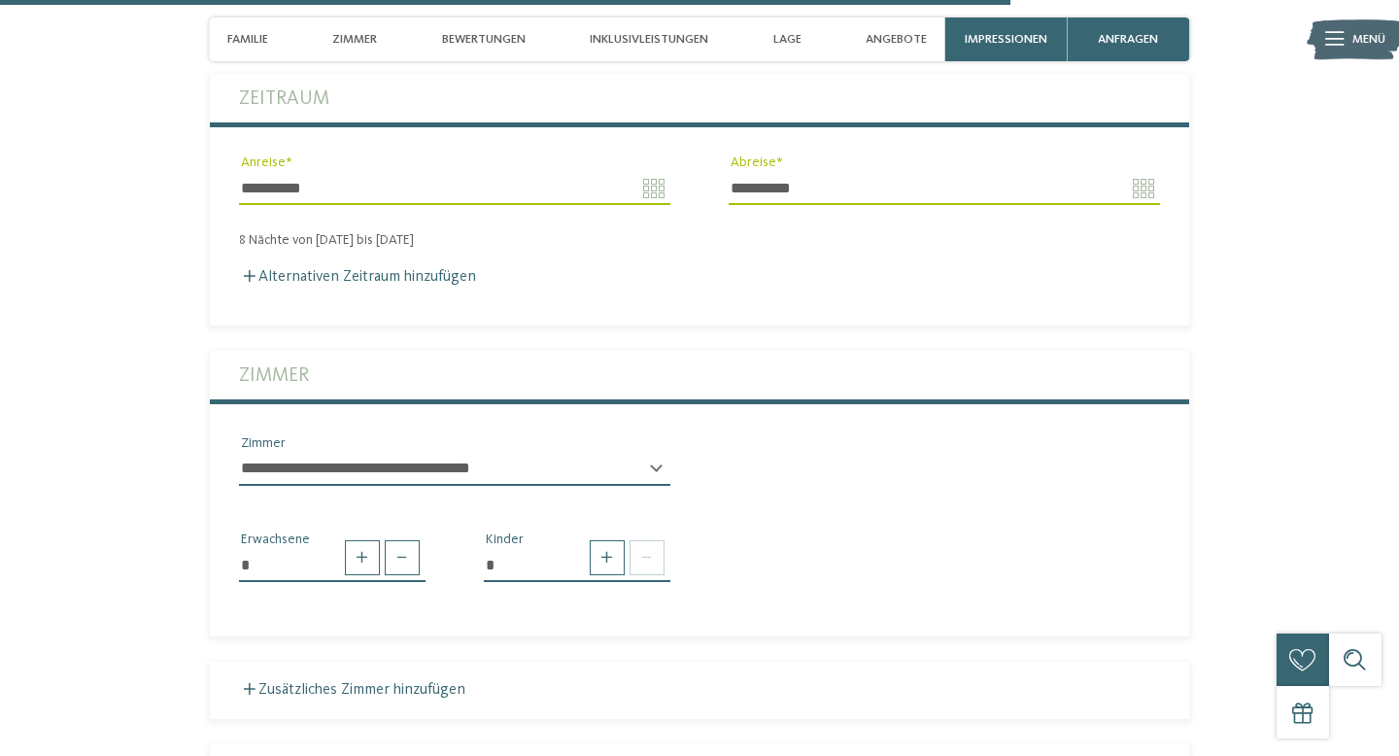
scroll to position [4165, 0]
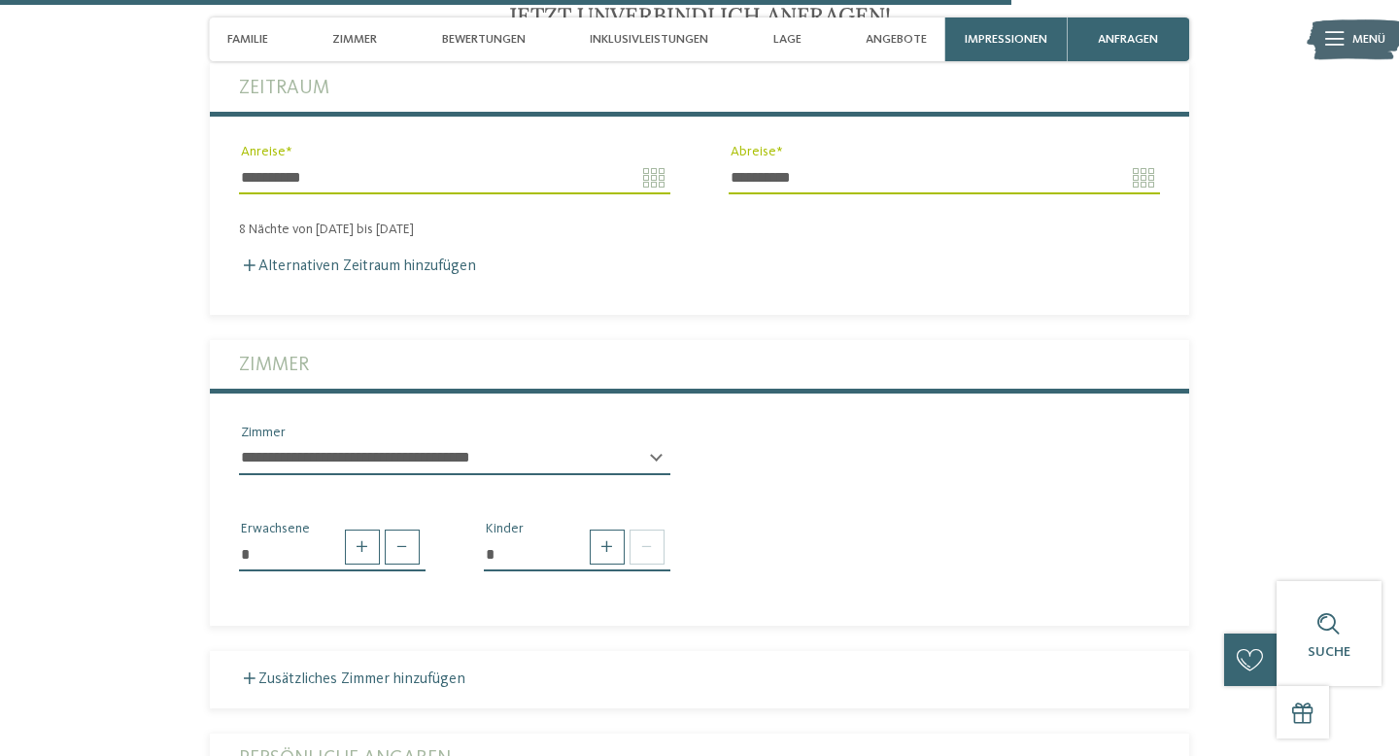
click at [569, 449] on select "**********" at bounding box center [454, 458] width 431 height 33
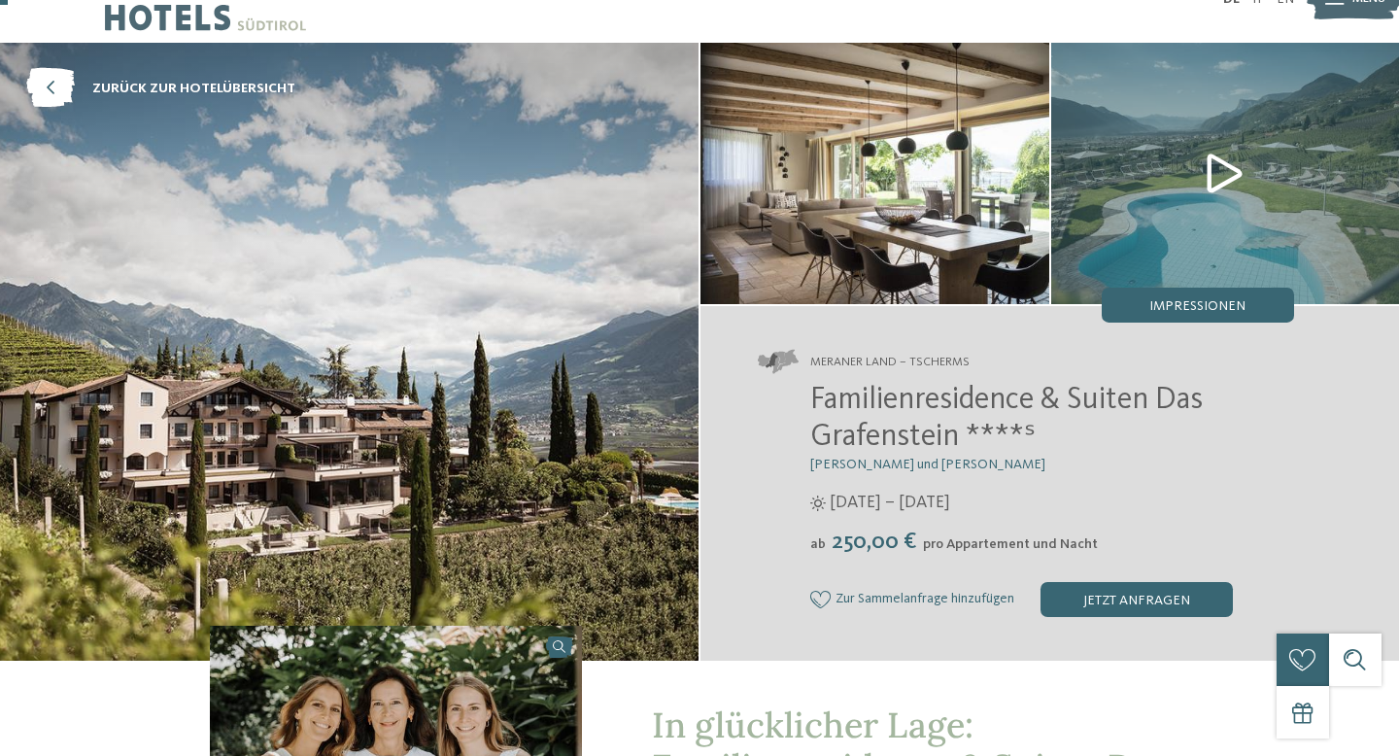
scroll to position [49, 0]
